Goal: Register for event/course

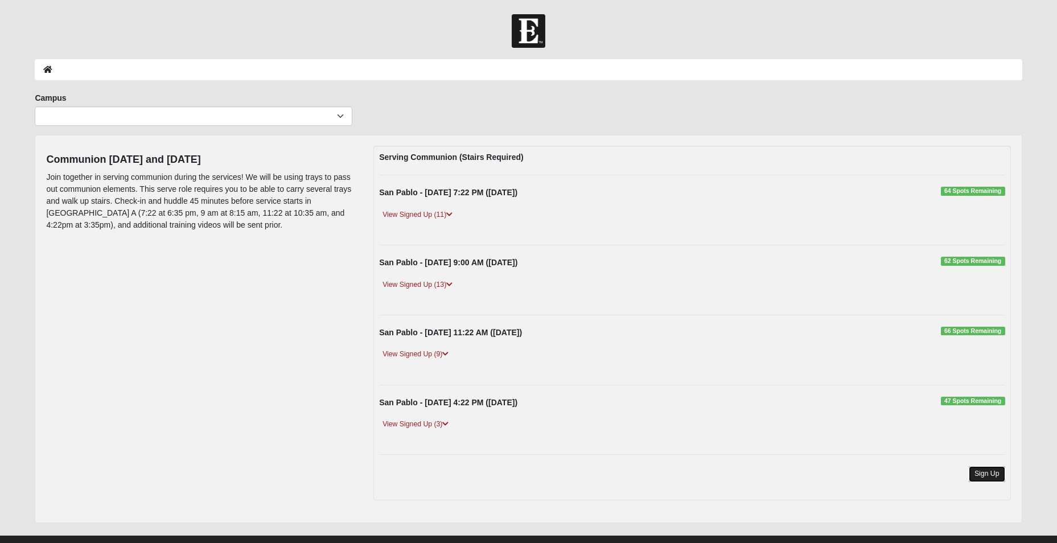
click at [975, 474] on link "Sign Up" at bounding box center [987, 473] width 36 height 15
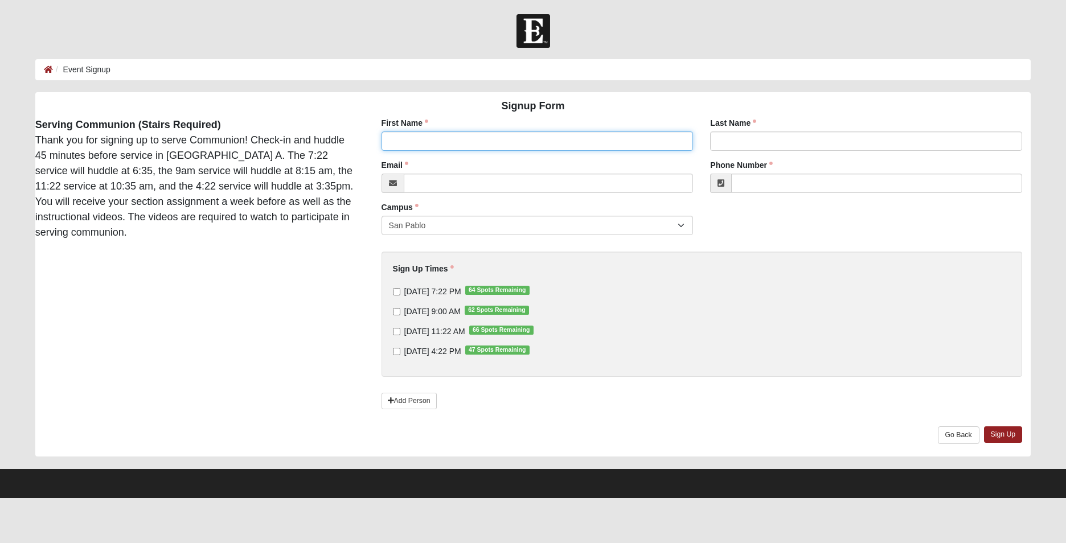
click at [535, 134] on input "First Name" at bounding box center [537, 140] width 312 height 19
type input "Renee"
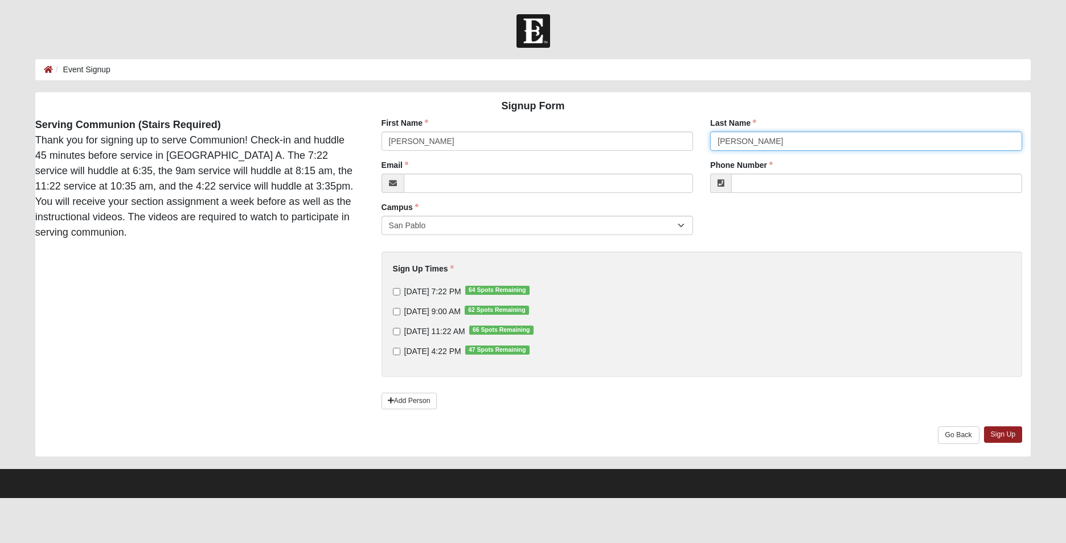
type input "Smith"
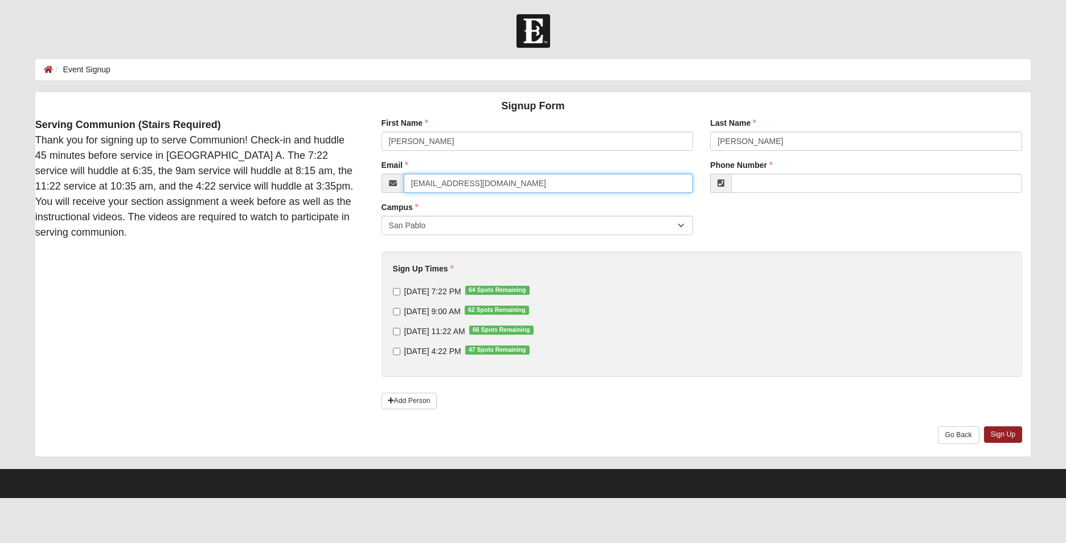
type input "smith295259@bellsouth.net"
type input "(904) 349-4806"
click at [398, 290] on input "9/18/2025 7:22 PM 64 Spots Remaining" at bounding box center [396, 291] width 7 height 7
checkbox input "true"
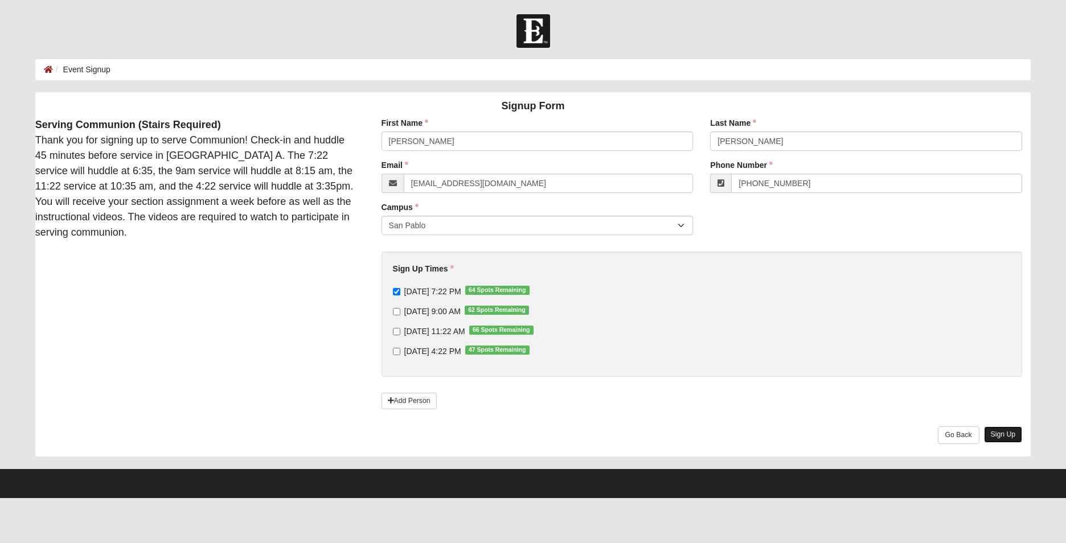
click at [997, 432] on link "Sign Up" at bounding box center [1003, 434] width 39 height 17
